Goal: Task Accomplishment & Management: Manage account settings

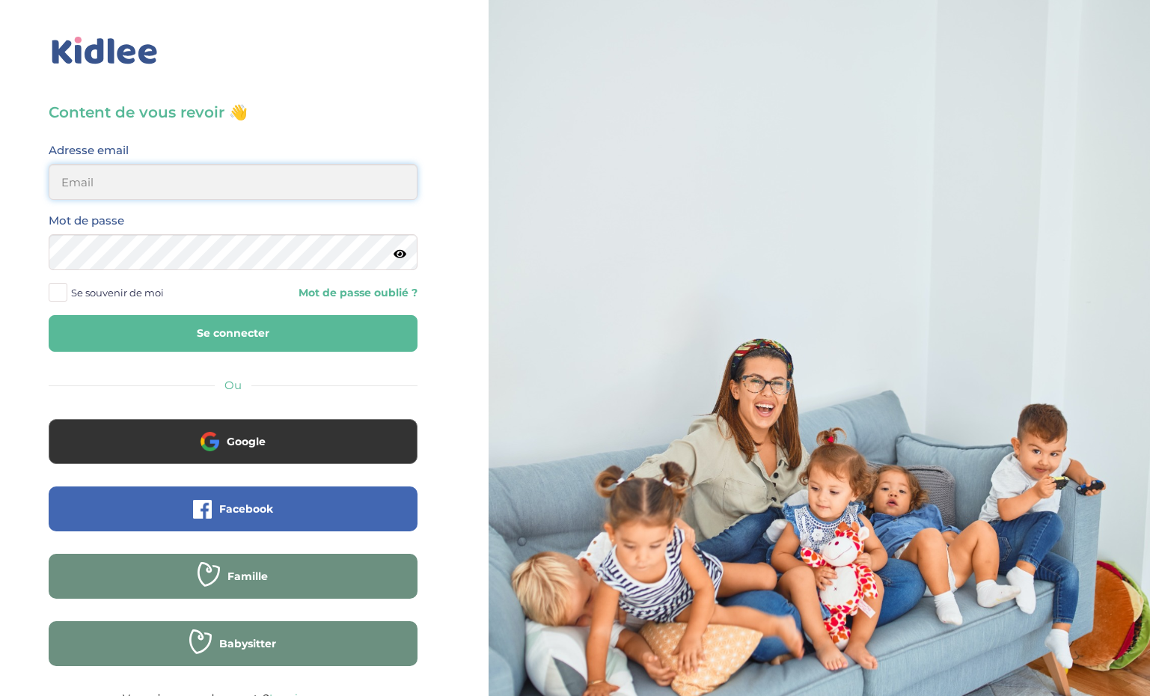
type input "ffna.laetitia@gmail.com"
click at [161, 335] on button "Se connecter" at bounding box center [233, 333] width 369 height 37
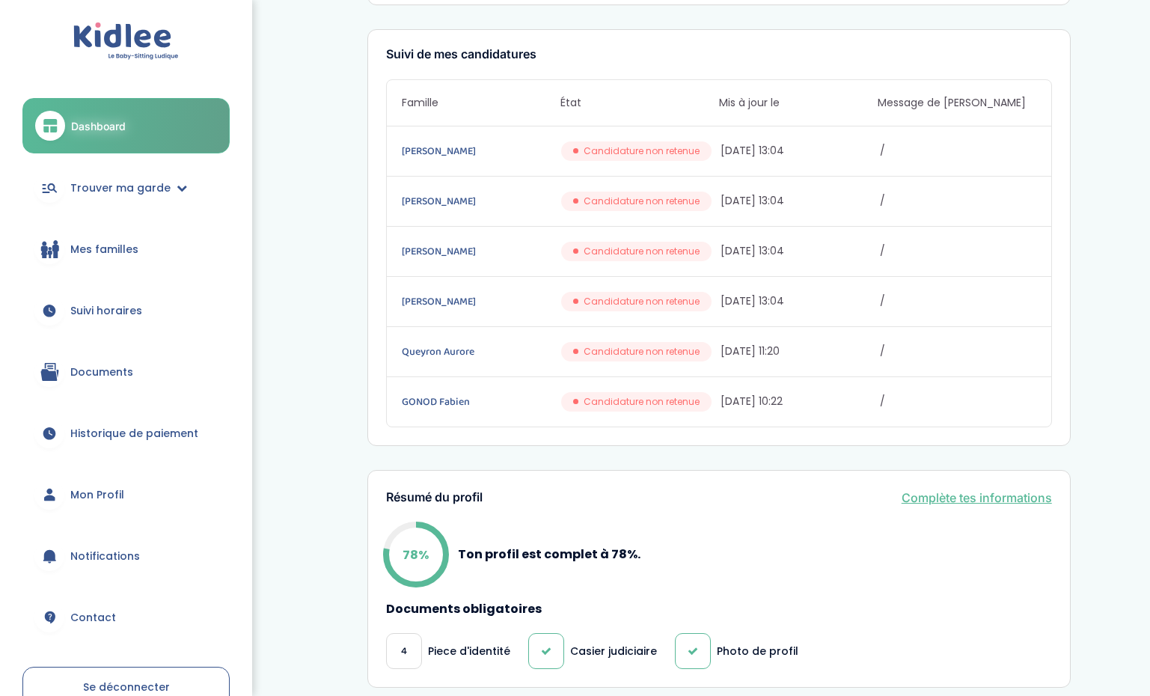
scroll to position [248, 0]
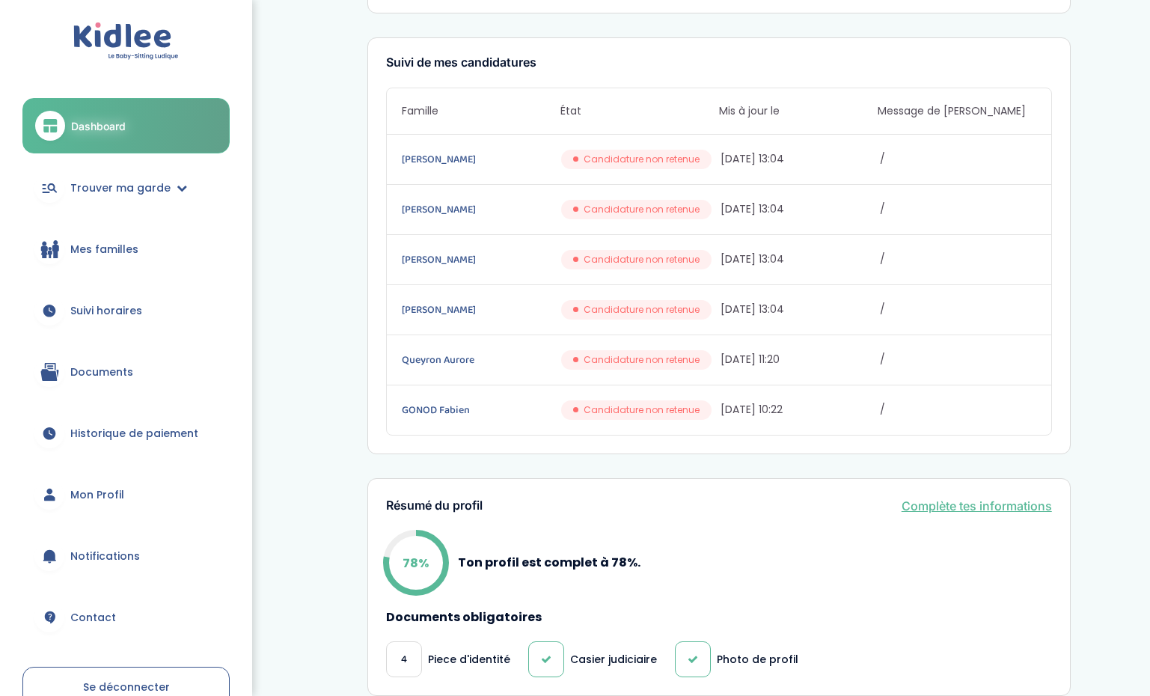
click at [116, 239] on link "Mes familles" at bounding box center [125, 249] width 207 height 54
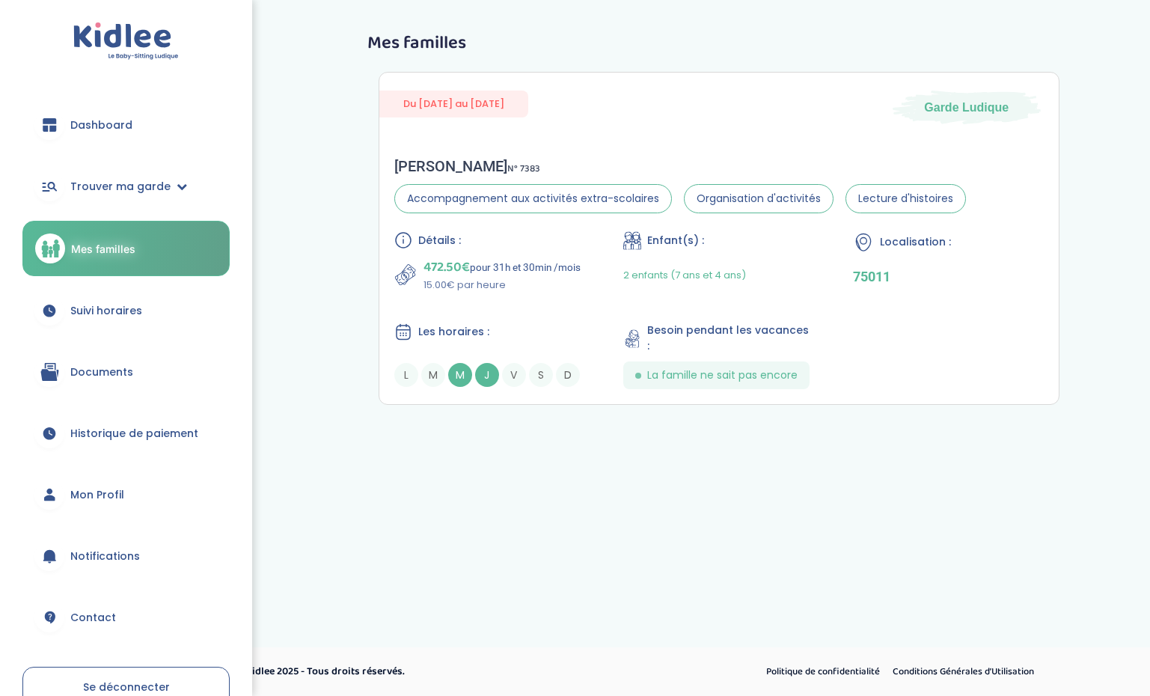
click at [95, 318] on link "Suivi horaires" at bounding box center [125, 311] width 207 height 54
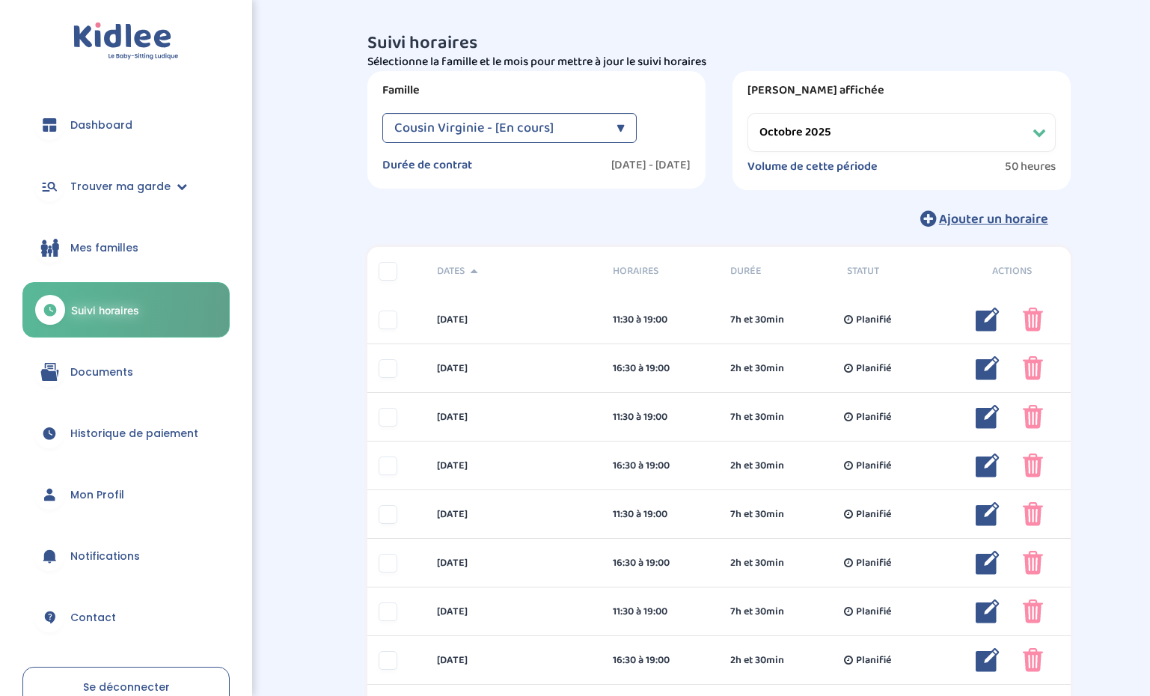
select select "novembre 2025"
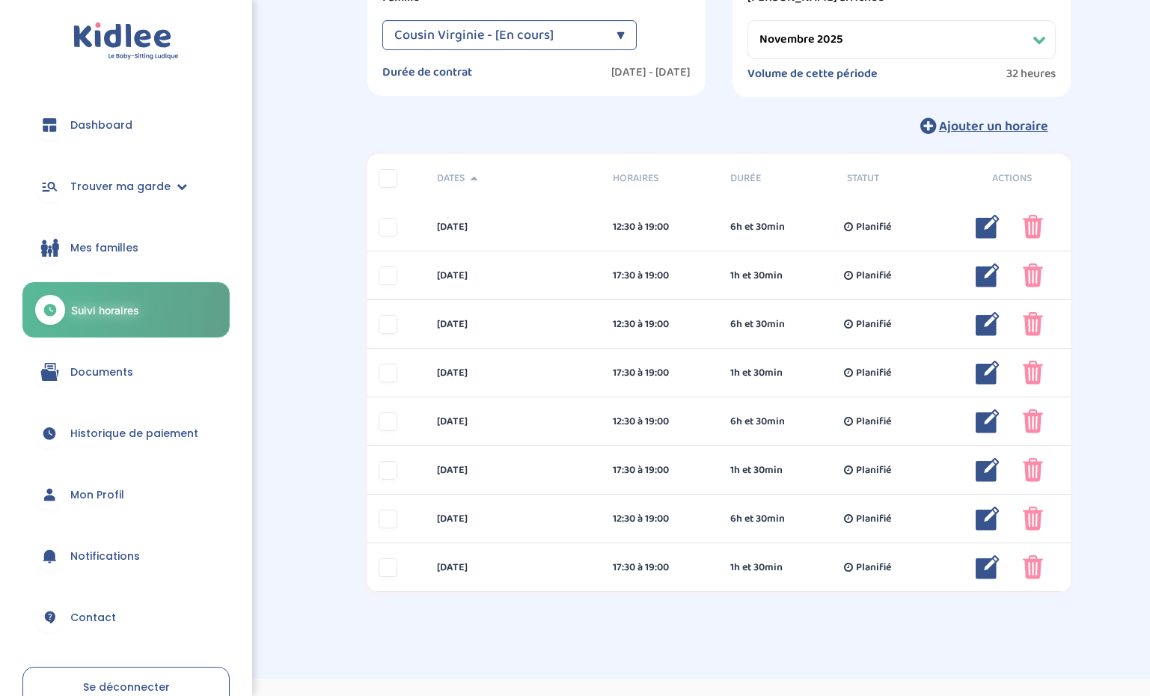
scroll to position [100, 0]
